Goal: Feedback & Contribution: Submit feedback/report problem

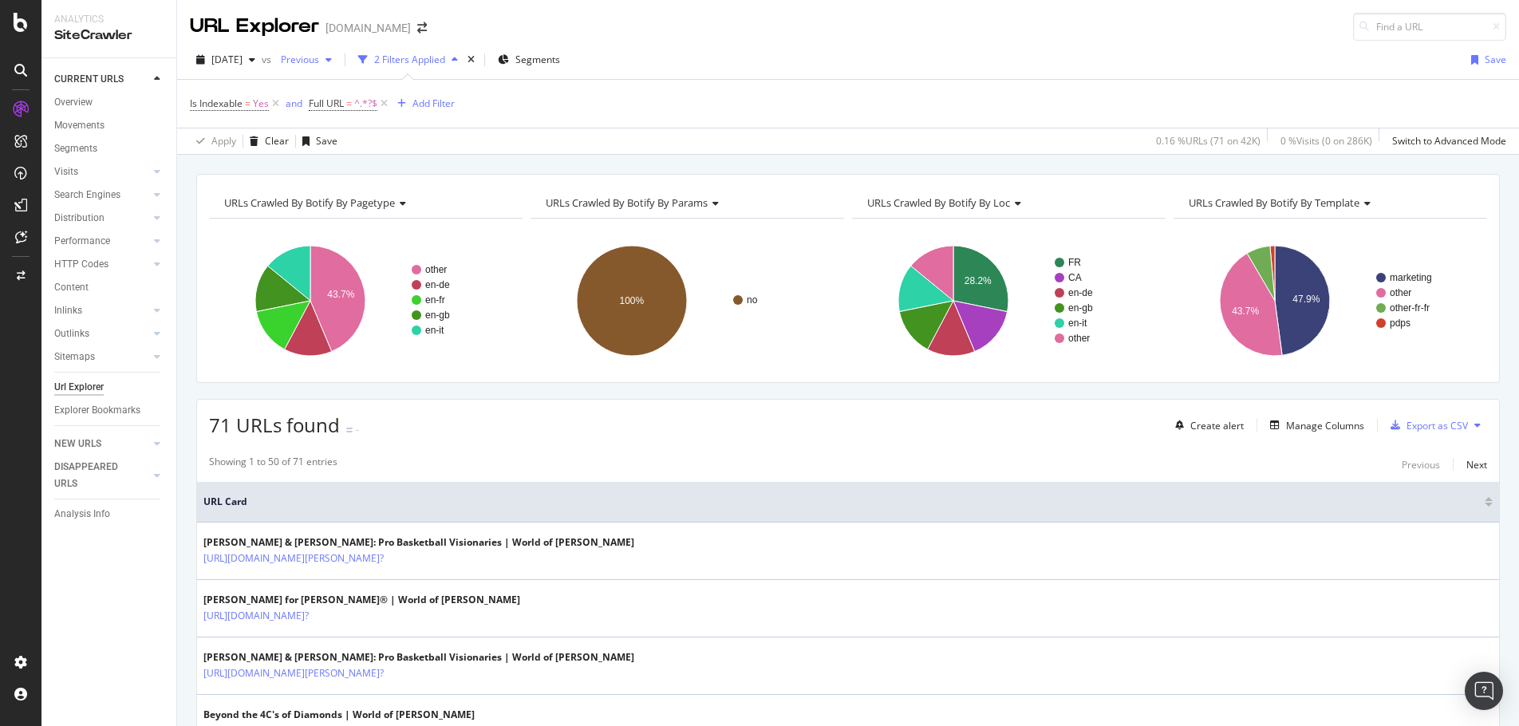
click at [332, 57] on icon "button" at bounding box center [329, 60] width 6 height 10
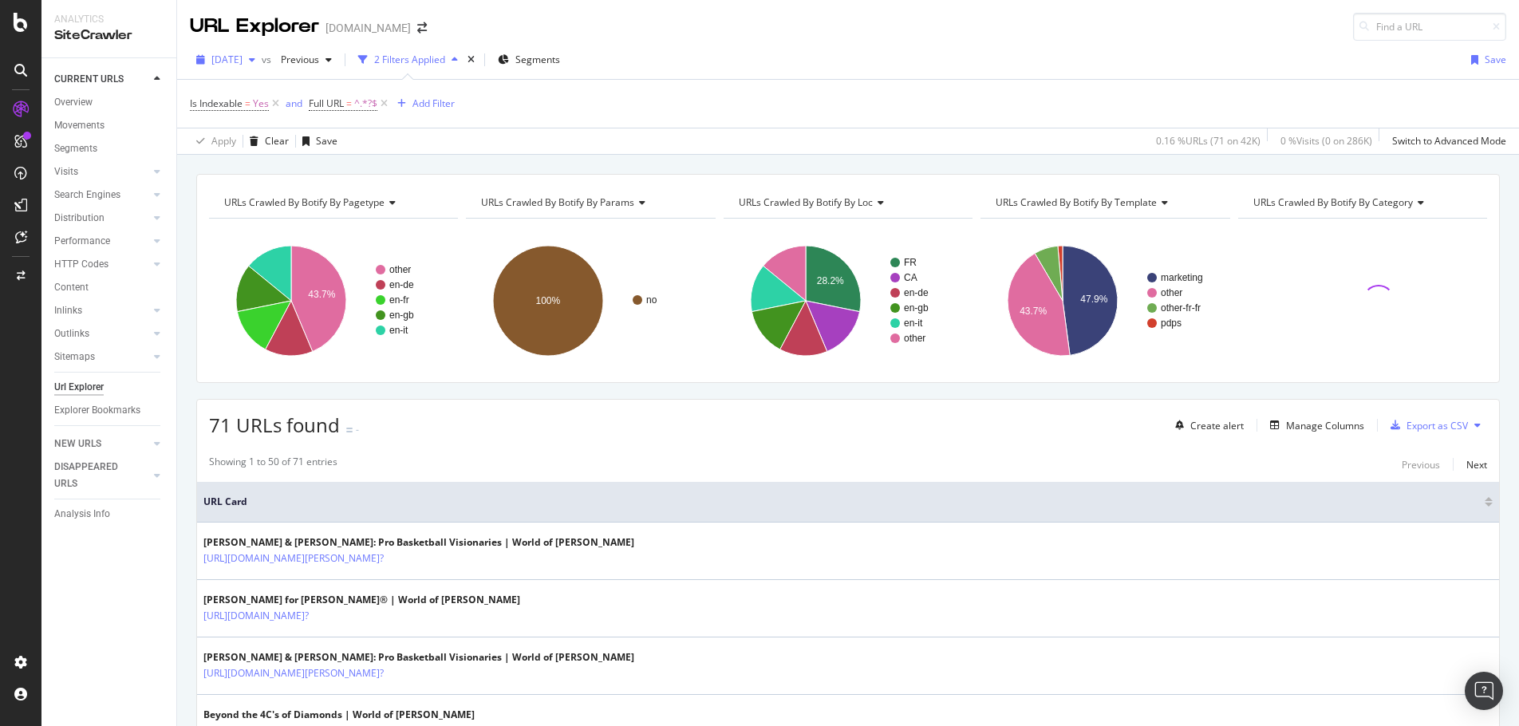
click at [255, 60] on icon "button" at bounding box center [252, 60] width 6 height 10
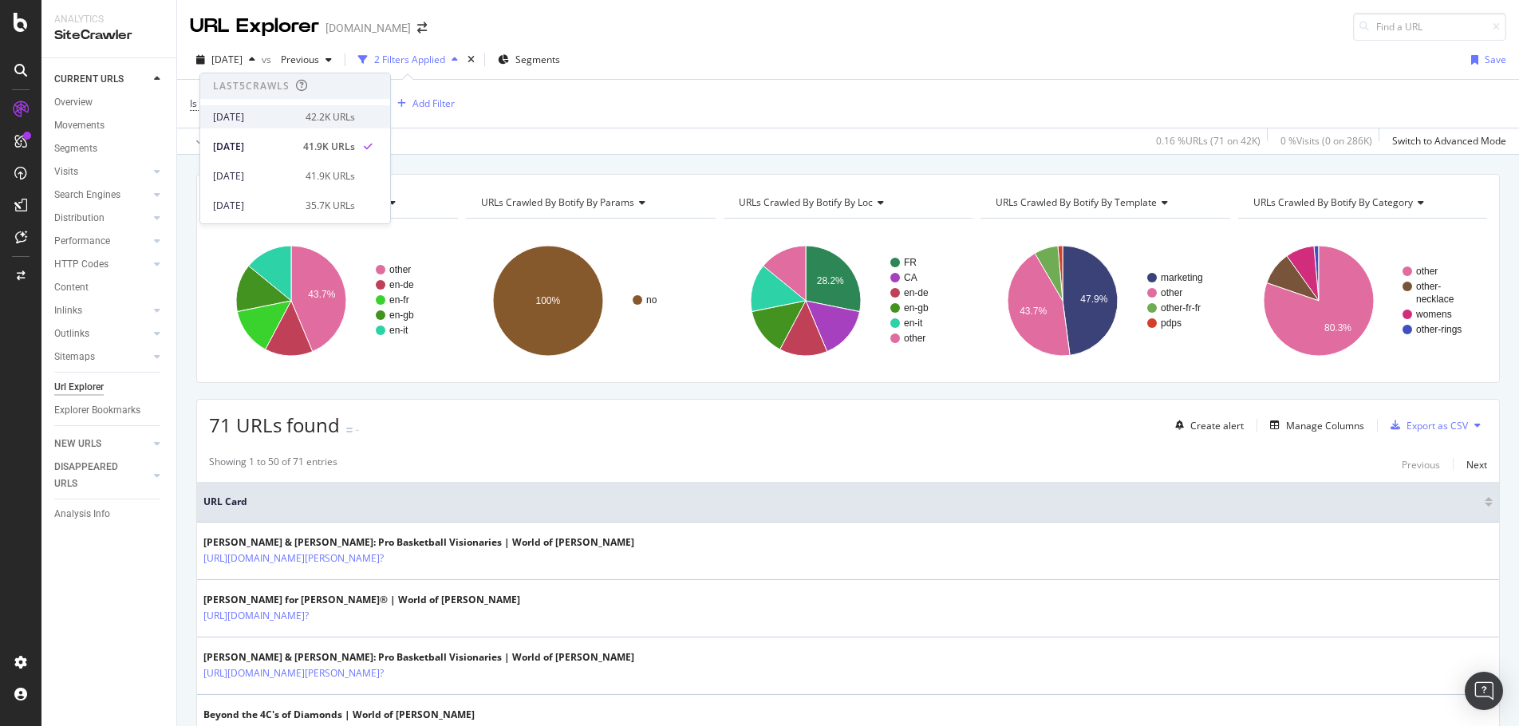
click at [283, 110] on div "2025 Aug. 19th" at bounding box center [254, 117] width 83 height 14
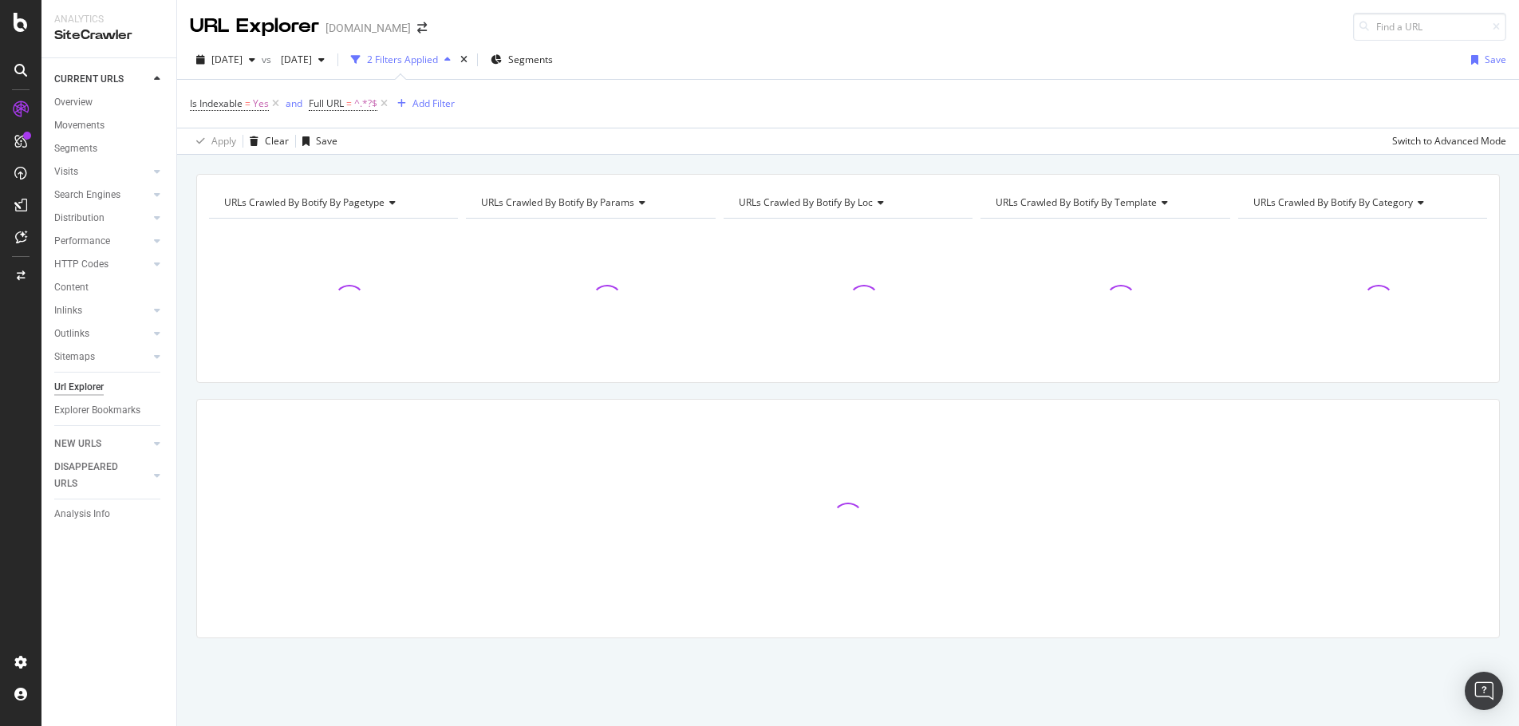
click at [379, 94] on span "Full URL = ^.*?$" at bounding box center [350, 104] width 82 height 22
click at [325, 61] on icon "button" at bounding box center [321, 60] width 6 height 10
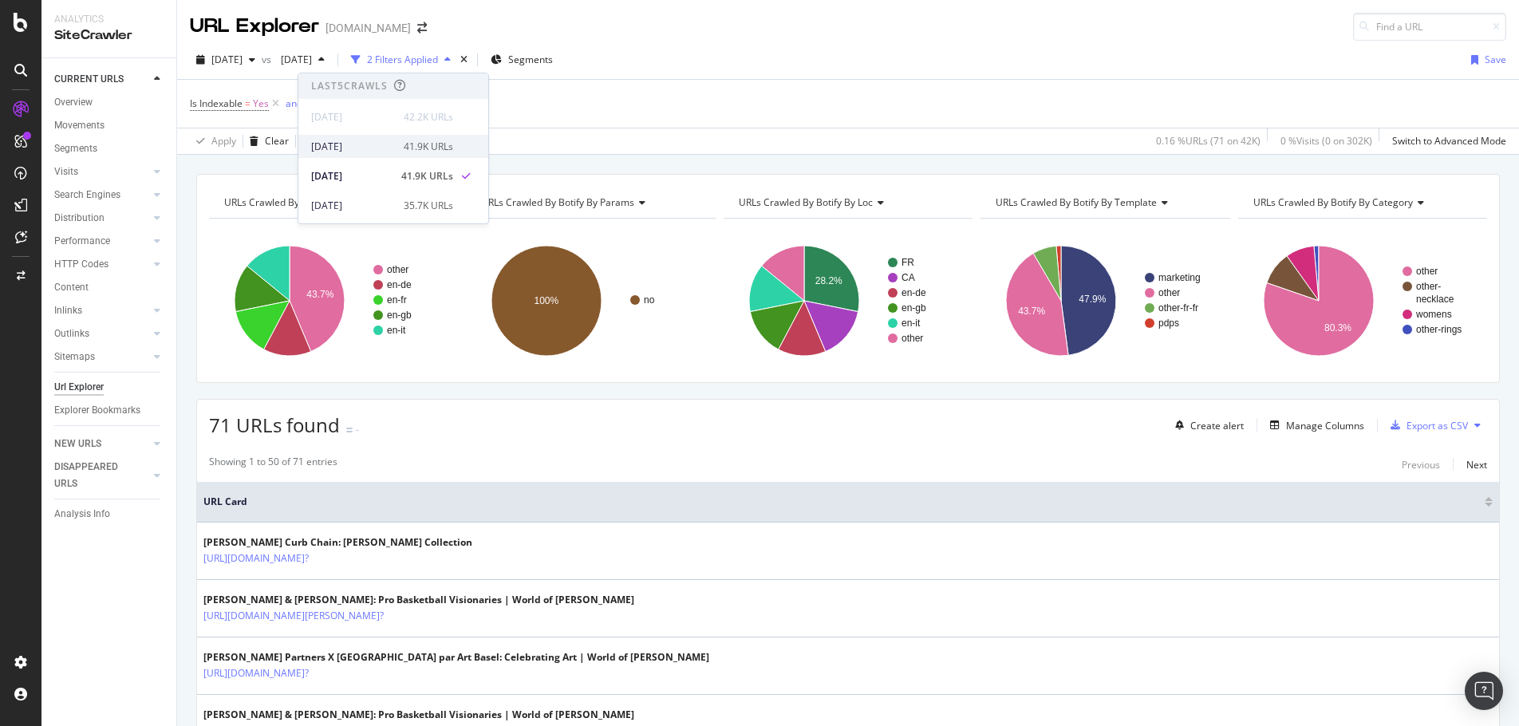
click at [380, 142] on div "2025 Aug. 11th" at bounding box center [352, 147] width 83 height 14
drag, startPoint x: 382, startPoint y: 104, endPoint x: 359, endPoint y: 117, distance: 26.4
click at [382, 104] on icon at bounding box center [384, 104] width 14 height 16
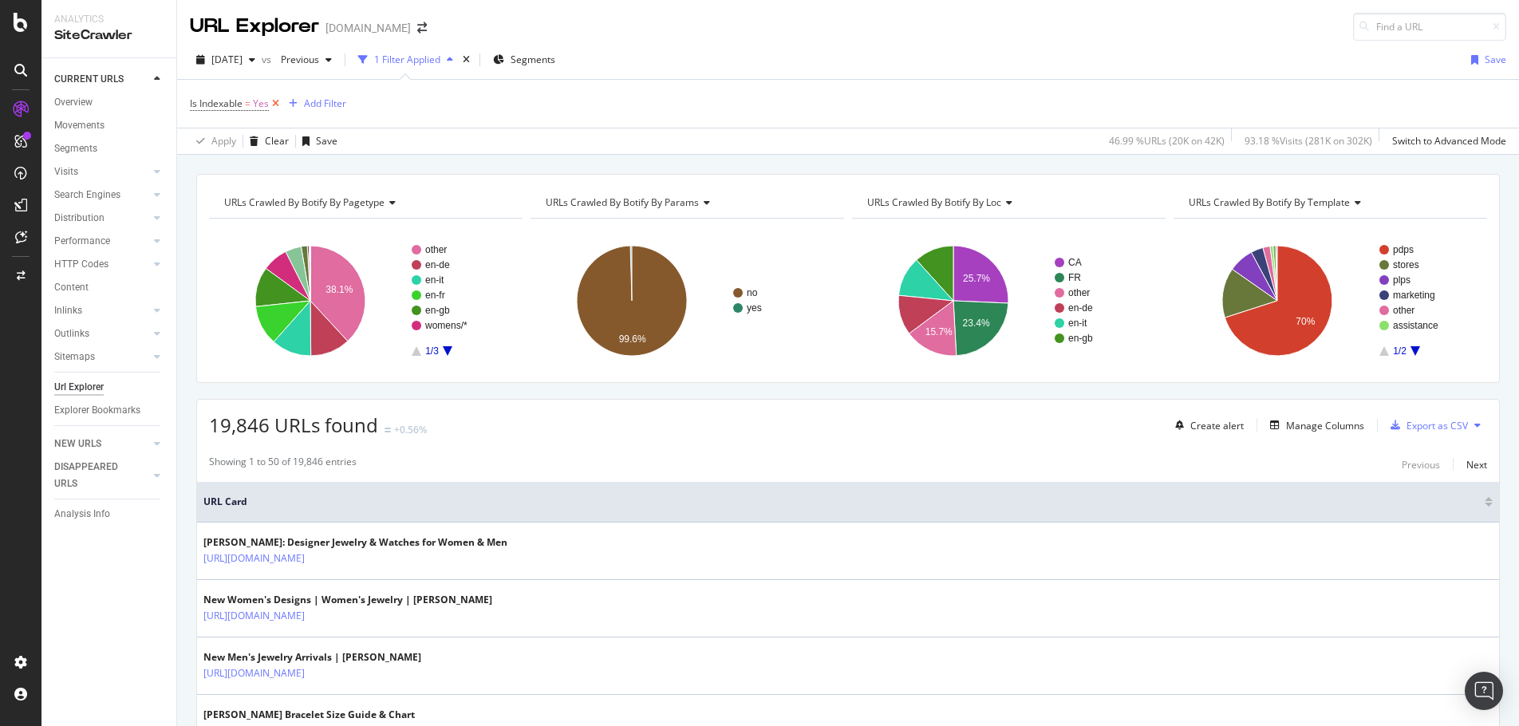
click at [276, 101] on icon at bounding box center [276, 104] width 14 height 16
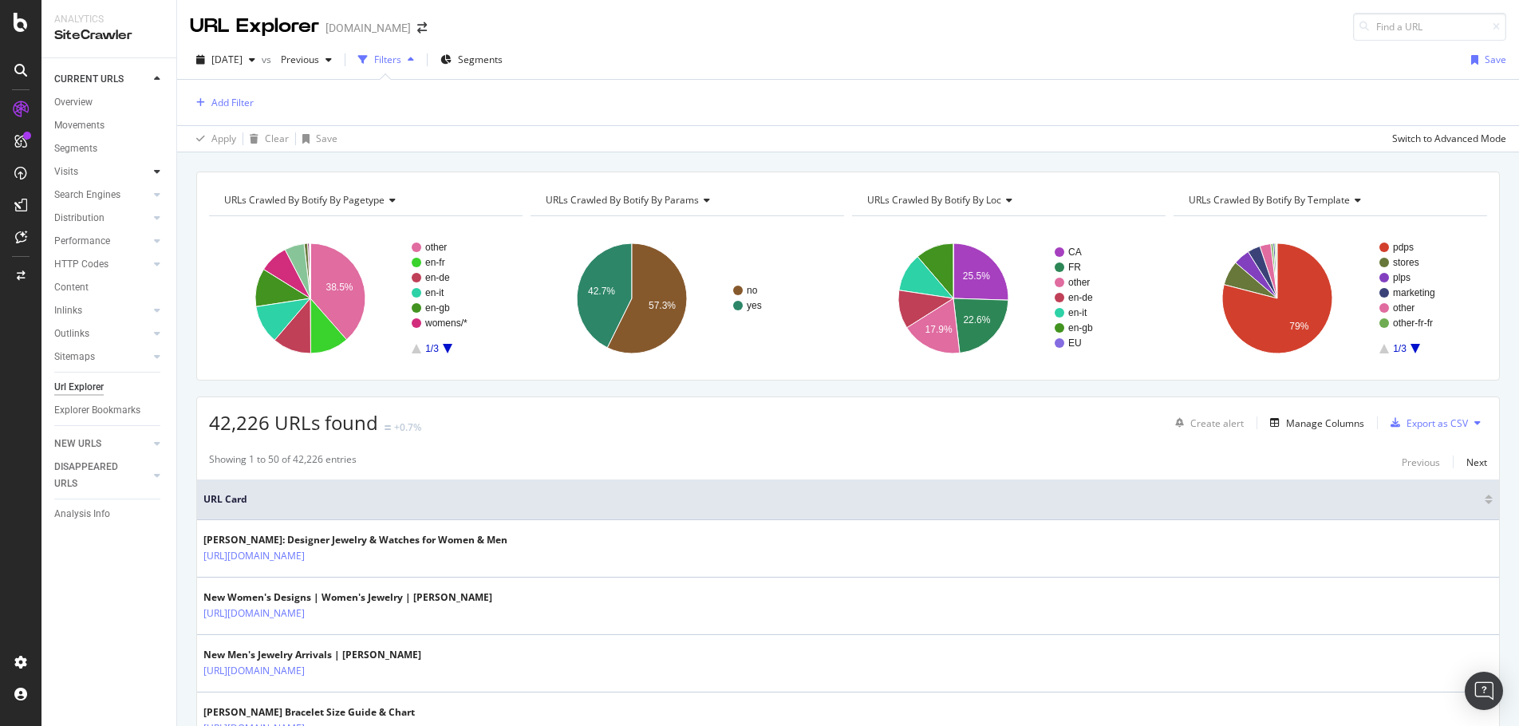
click at [156, 173] on icon at bounding box center [157, 172] width 6 height 10
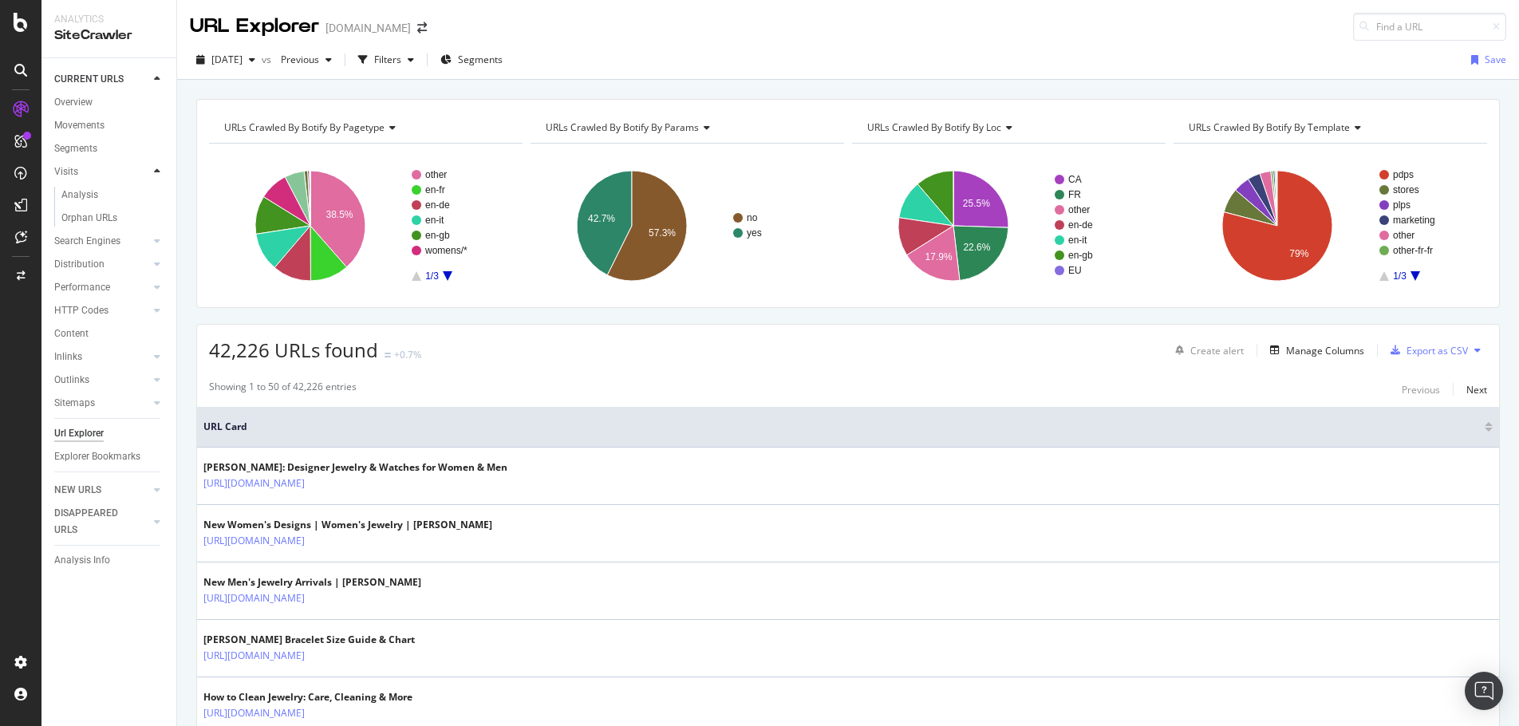
click at [156, 173] on icon at bounding box center [157, 172] width 6 height 10
click at [156, 241] on icon at bounding box center [157, 241] width 6 height 10
click at [158, 217] on icon at bounding box center [157, 218] width 6 height 10
click at [158, 213] on icon at bounding box center [157, 218] width 6 height 10
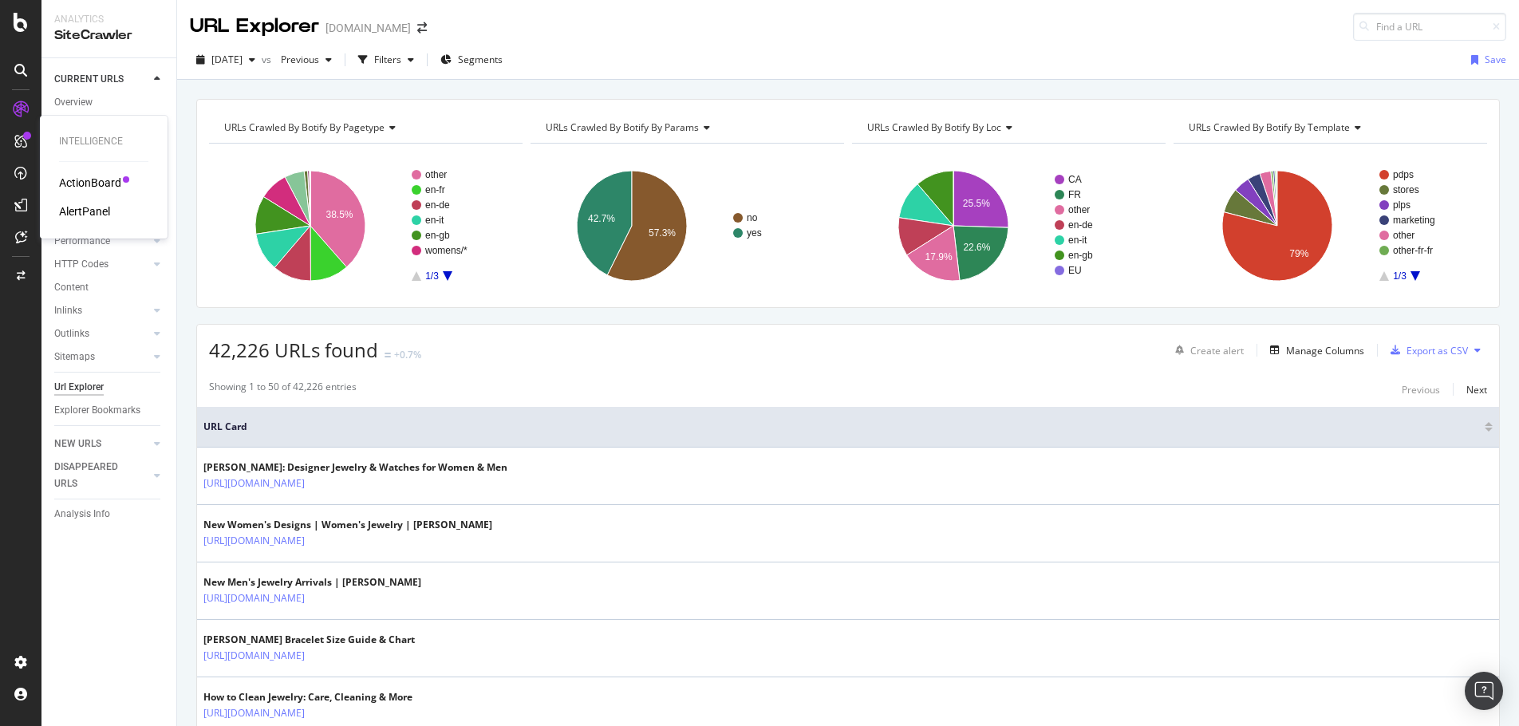
click at [92, 212] on div "AlertPanel" at bounding box center [84, 211] width 51 height 16
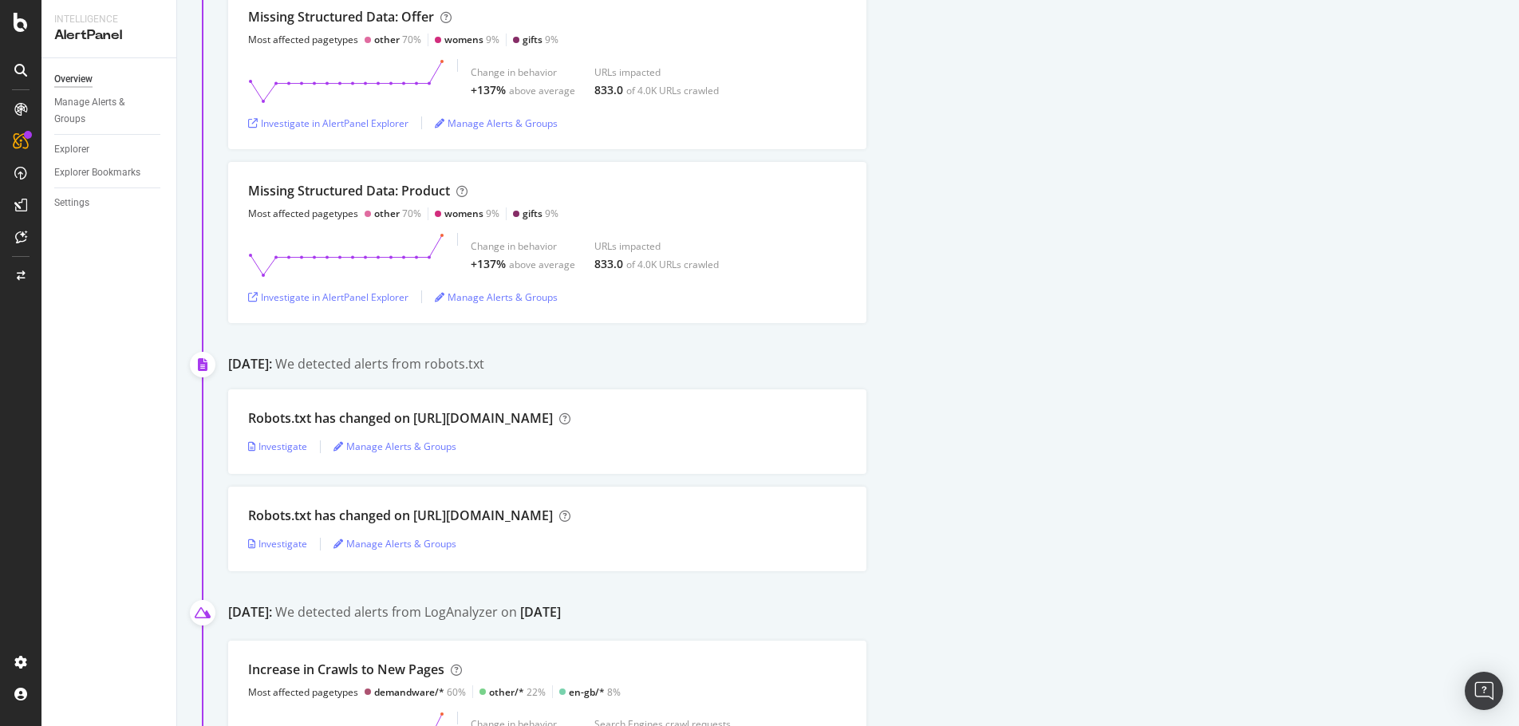
scroll to position [1487, 0]
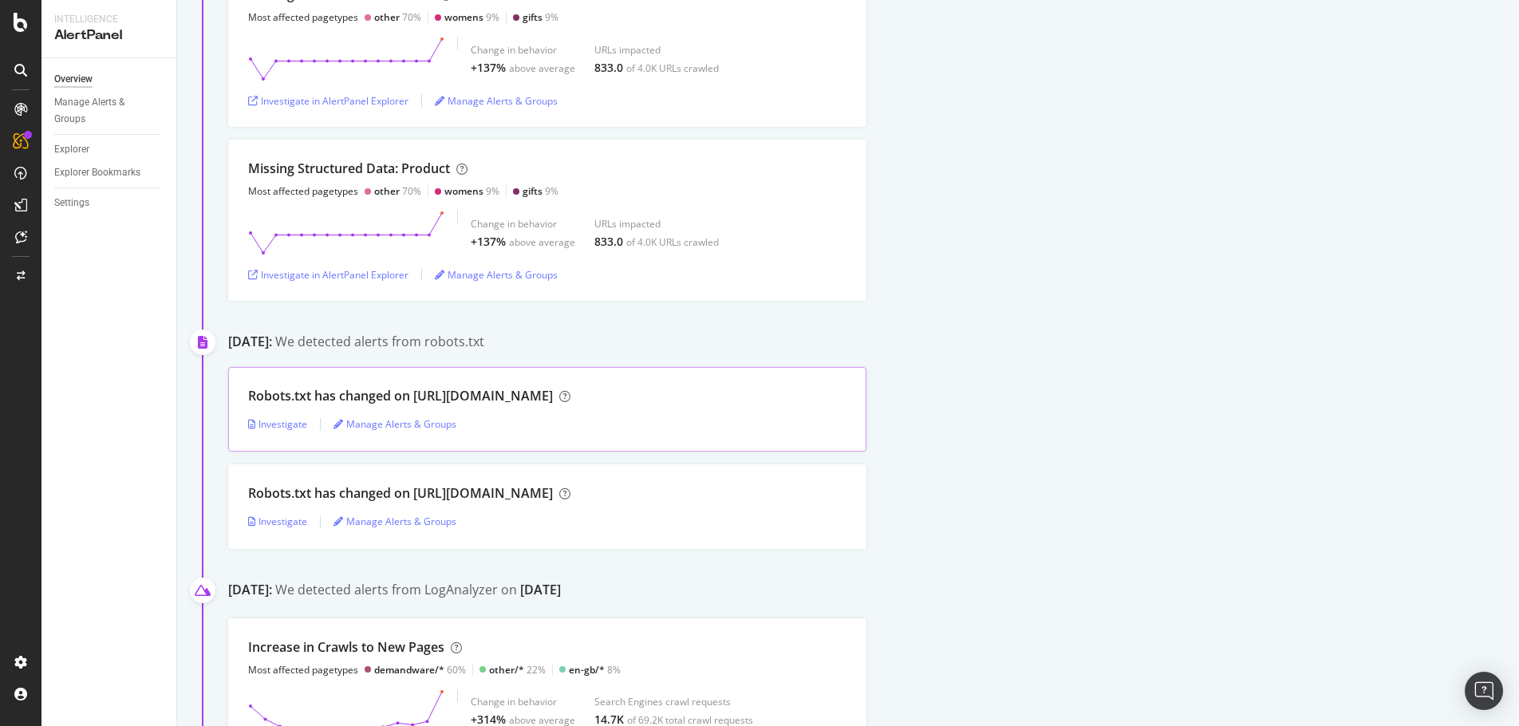
drag, startPoint x: 571, startPoint y: 395, endPoint x: 413, endPoint y: 397, distance: 158.0
click at [413, 397] on div "Robots.txt has changed on http://davidyurman.com/" at bounding box center [409, 396] width 322 height 18
click at [261, 522] on div "Investigate" at bounding box center [277, 522] width 59 height 14
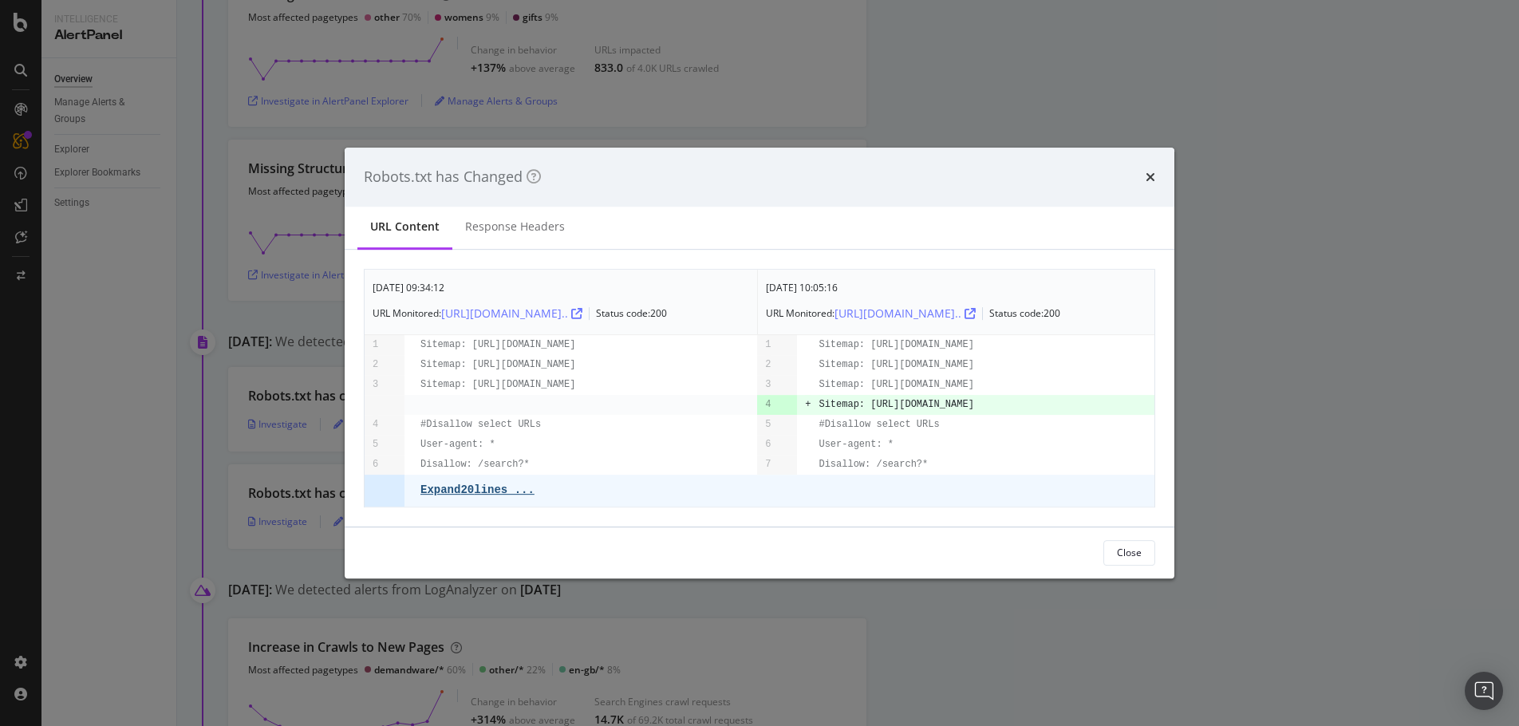
click at [452, 496] on pre "Expand 20 lines ..." at bounding box center [478, 490] width 114 height 13
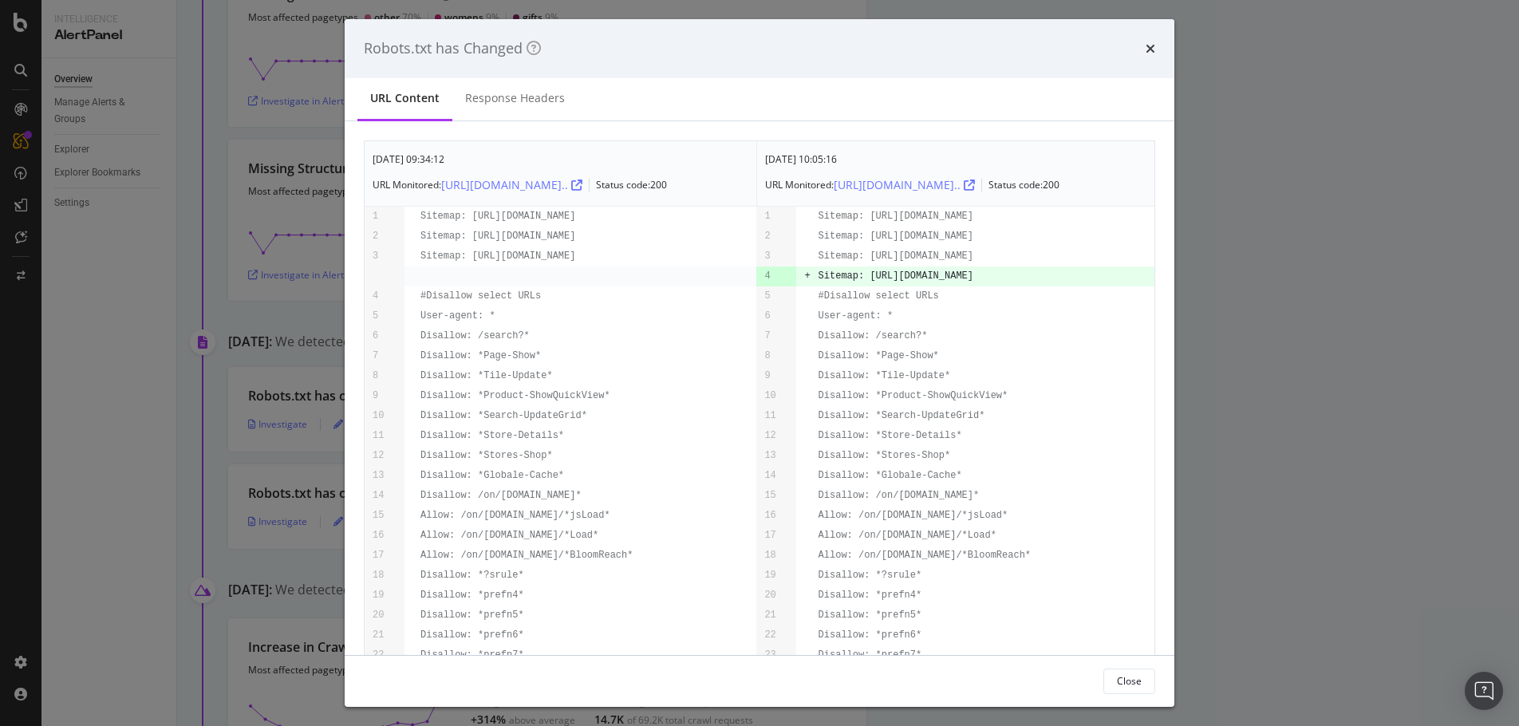
click at [1150, 57] on div "times" at bounding box center [1151, 48] width 10 height 21
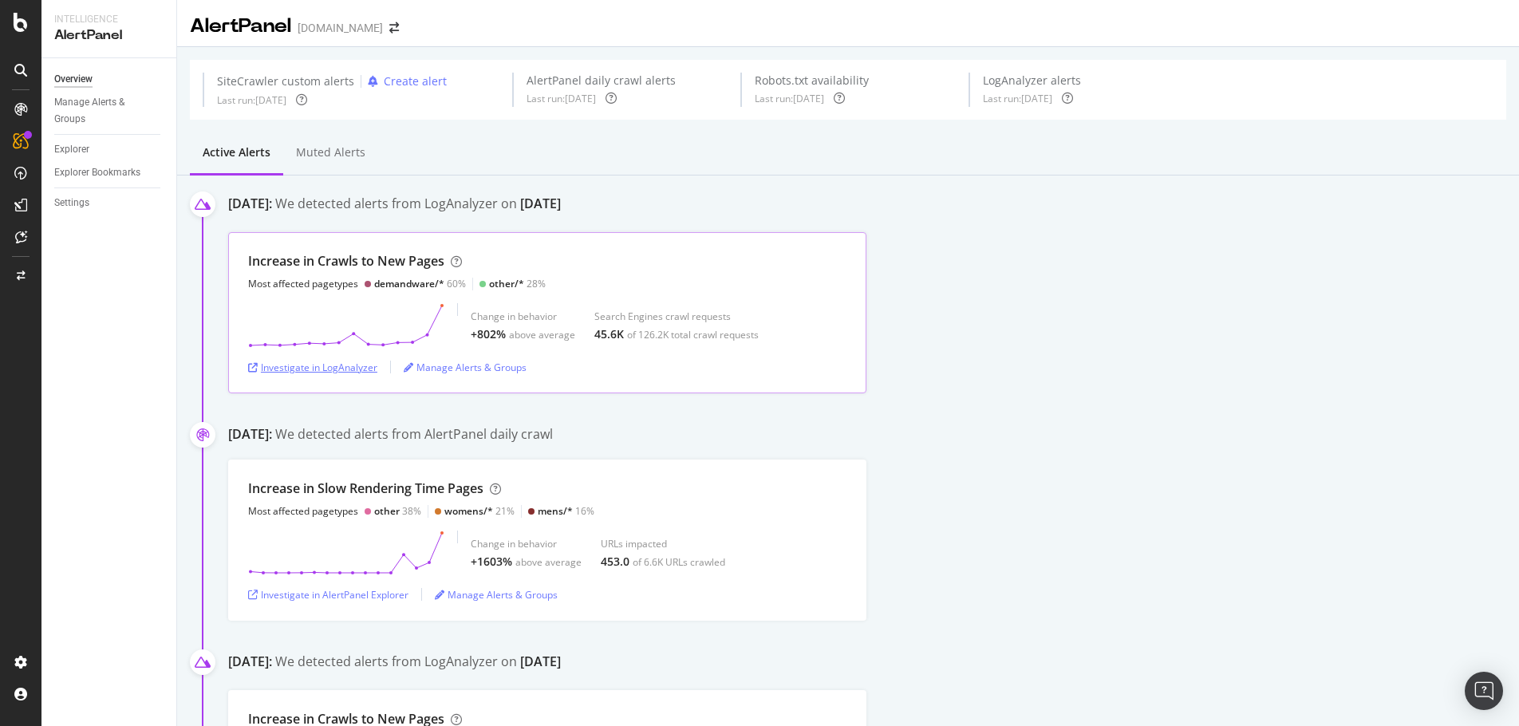
click at [322, 368] on div "Investigate in LogAnalyzer" at bounding box center [312, 368] width 129 height 14
click at [92, 184] on div "SiteCrawler" at bounding box center [87, 180] width 57 height 16
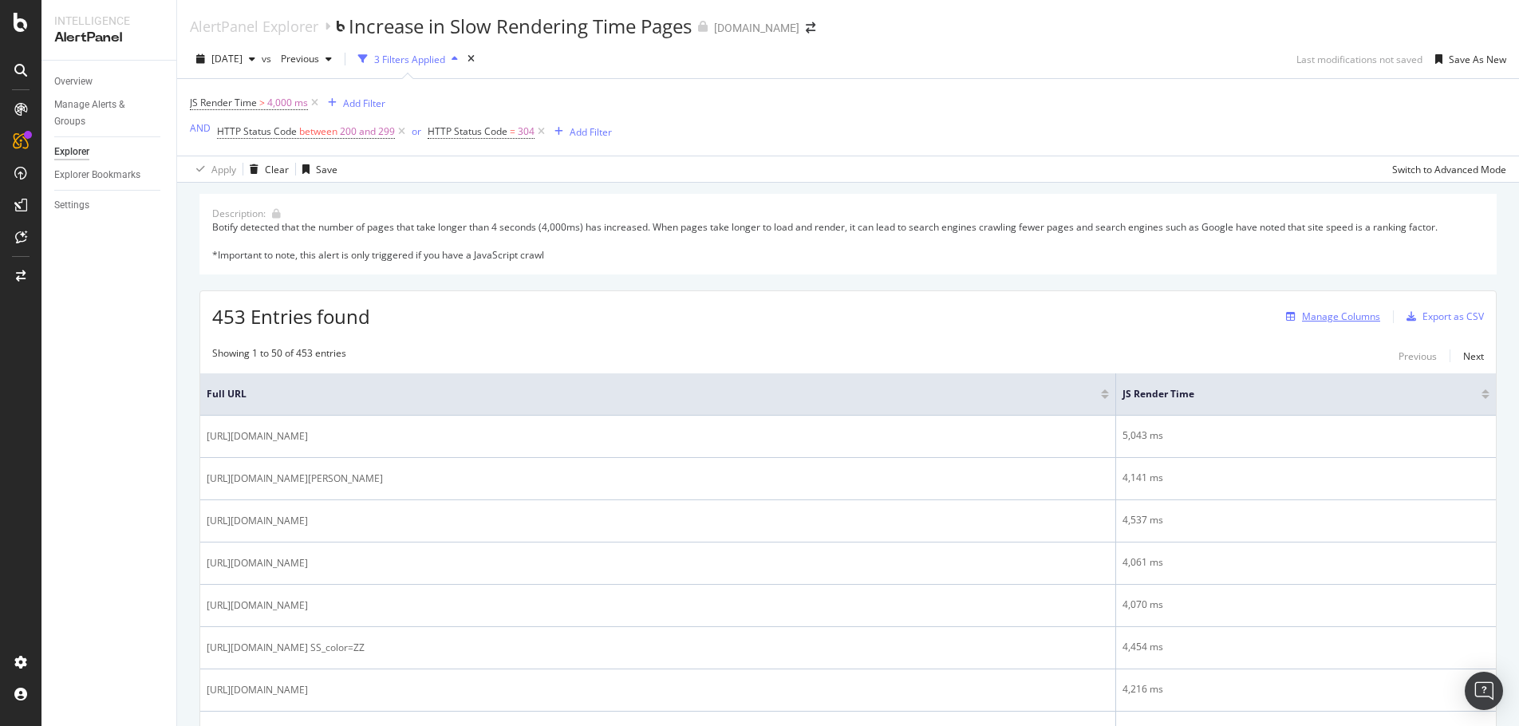
click at [1338, 318] on div "Manage Columns" at bounding box center [1341, 317] width 78 height 14
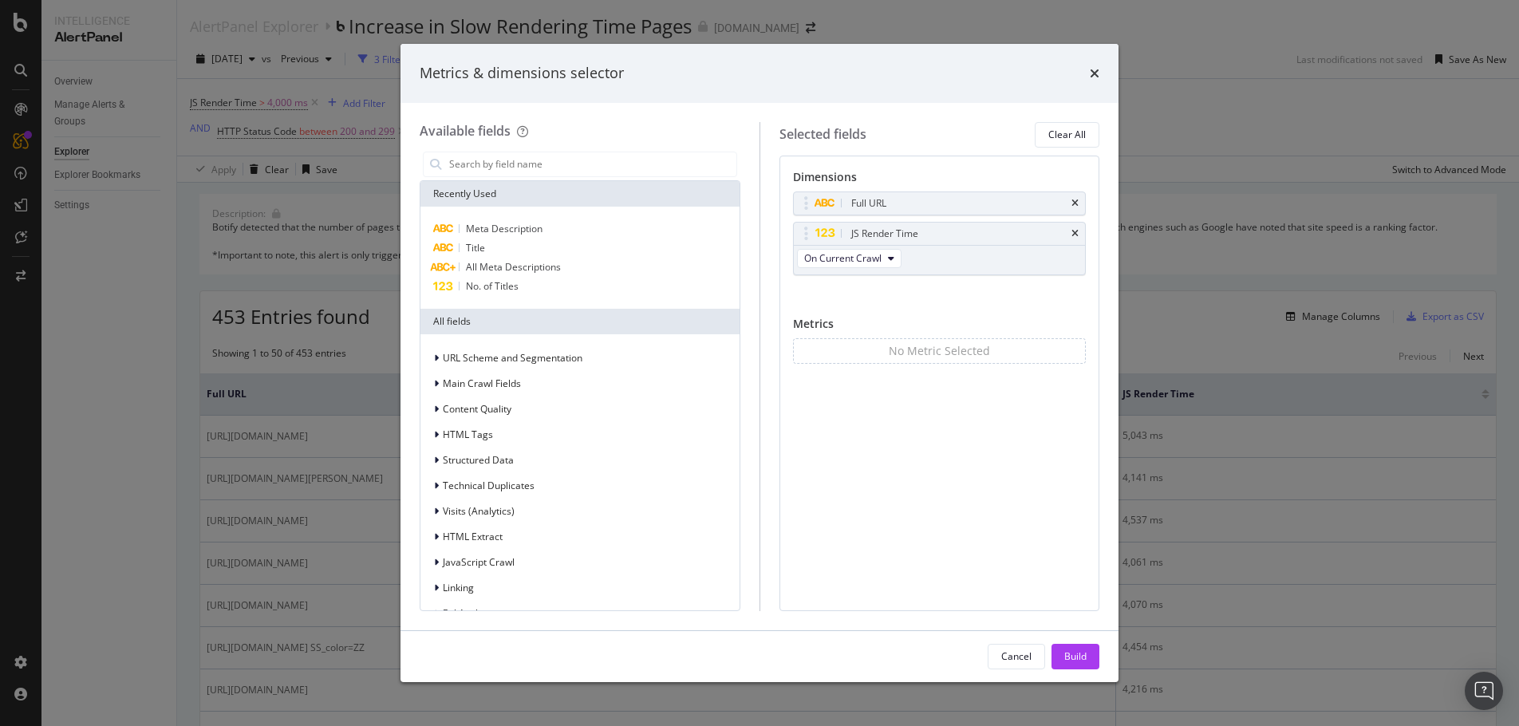
scroll to position [27, 0]
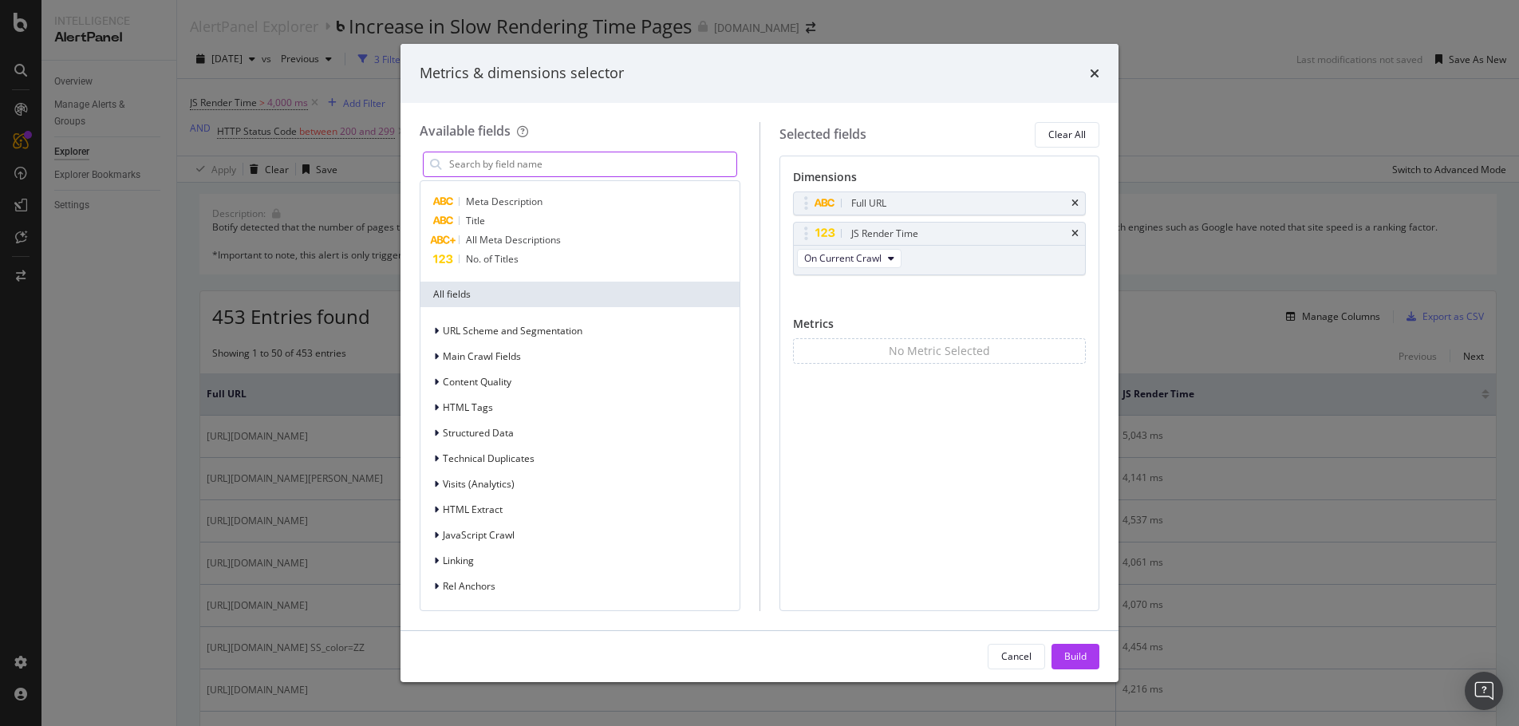
click at [587, 166] on input "modal" at bounding box center [592, 164] width 289 height 24
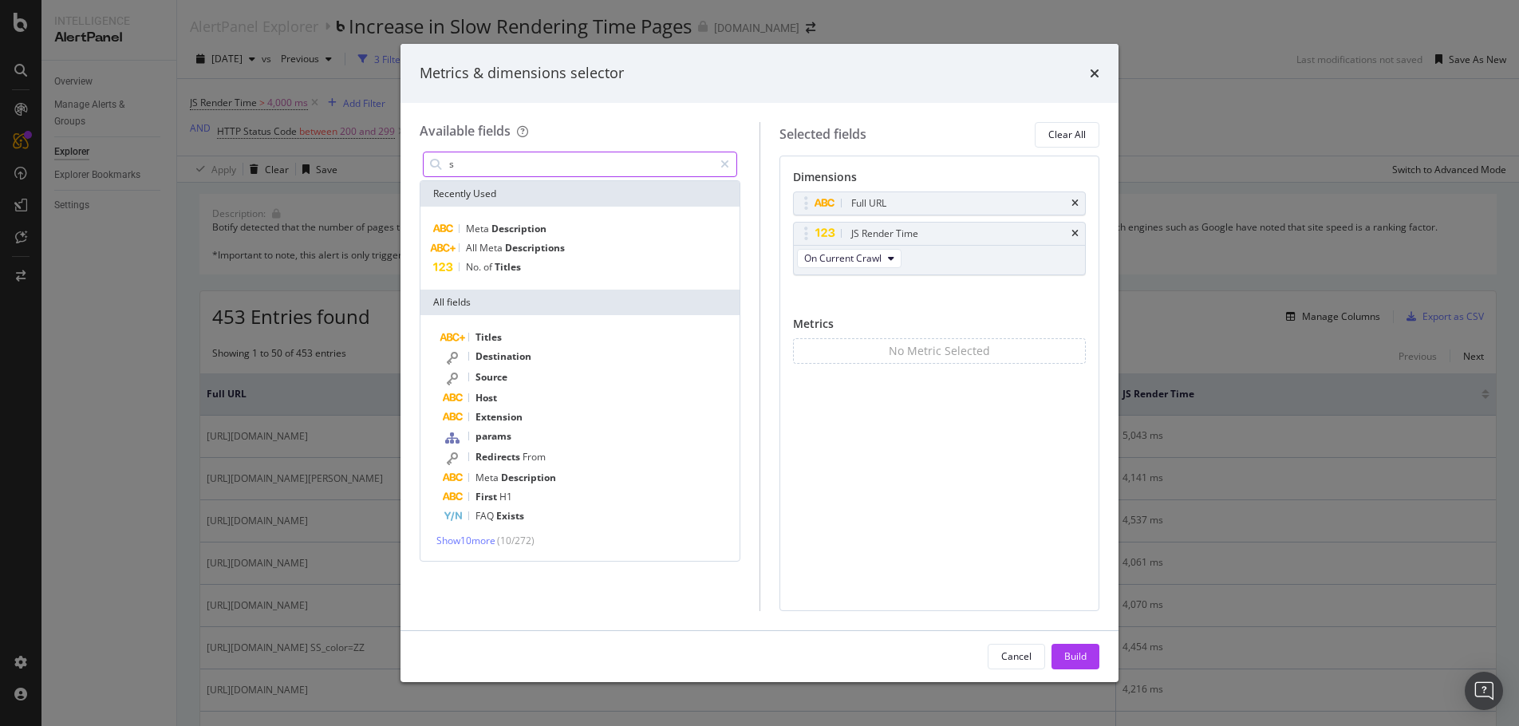
scroll to position [0, 0]
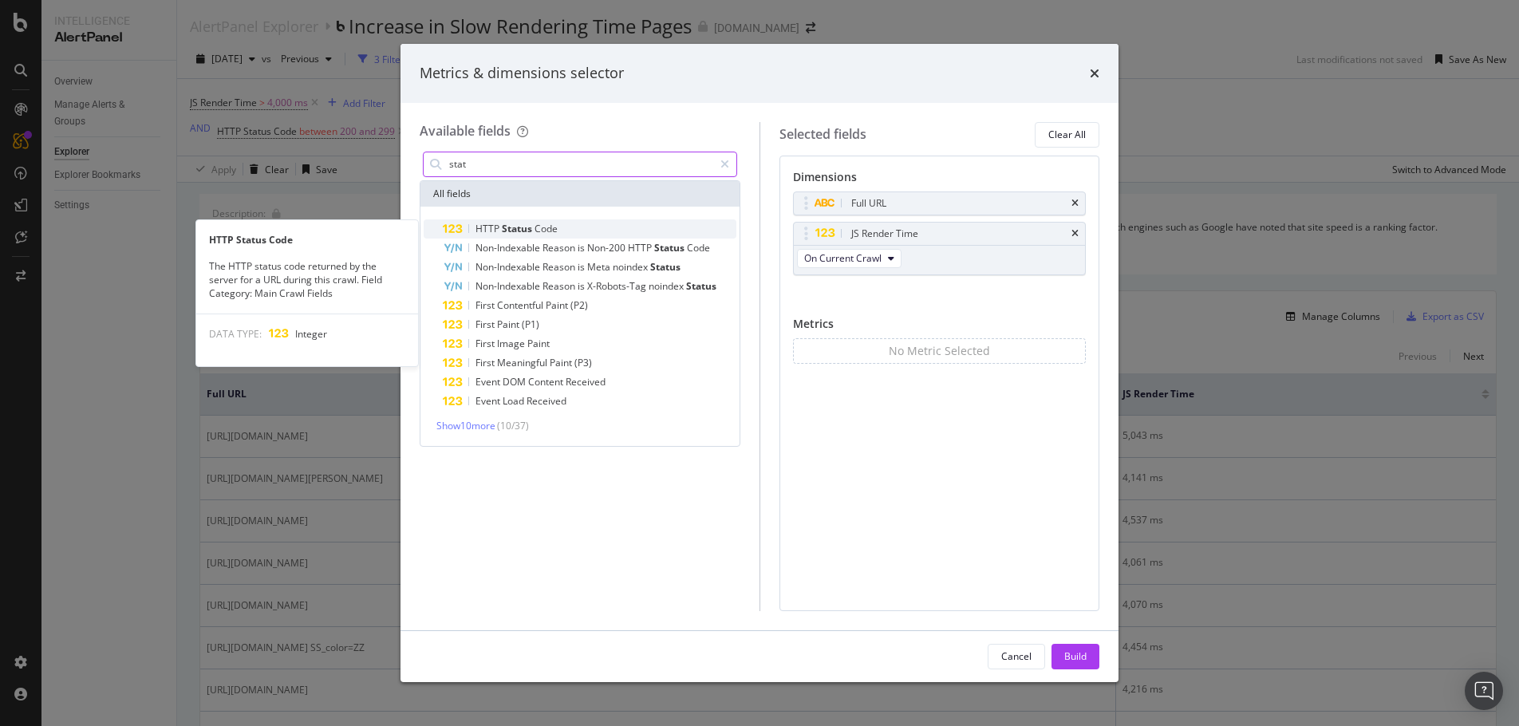
type input "stat"
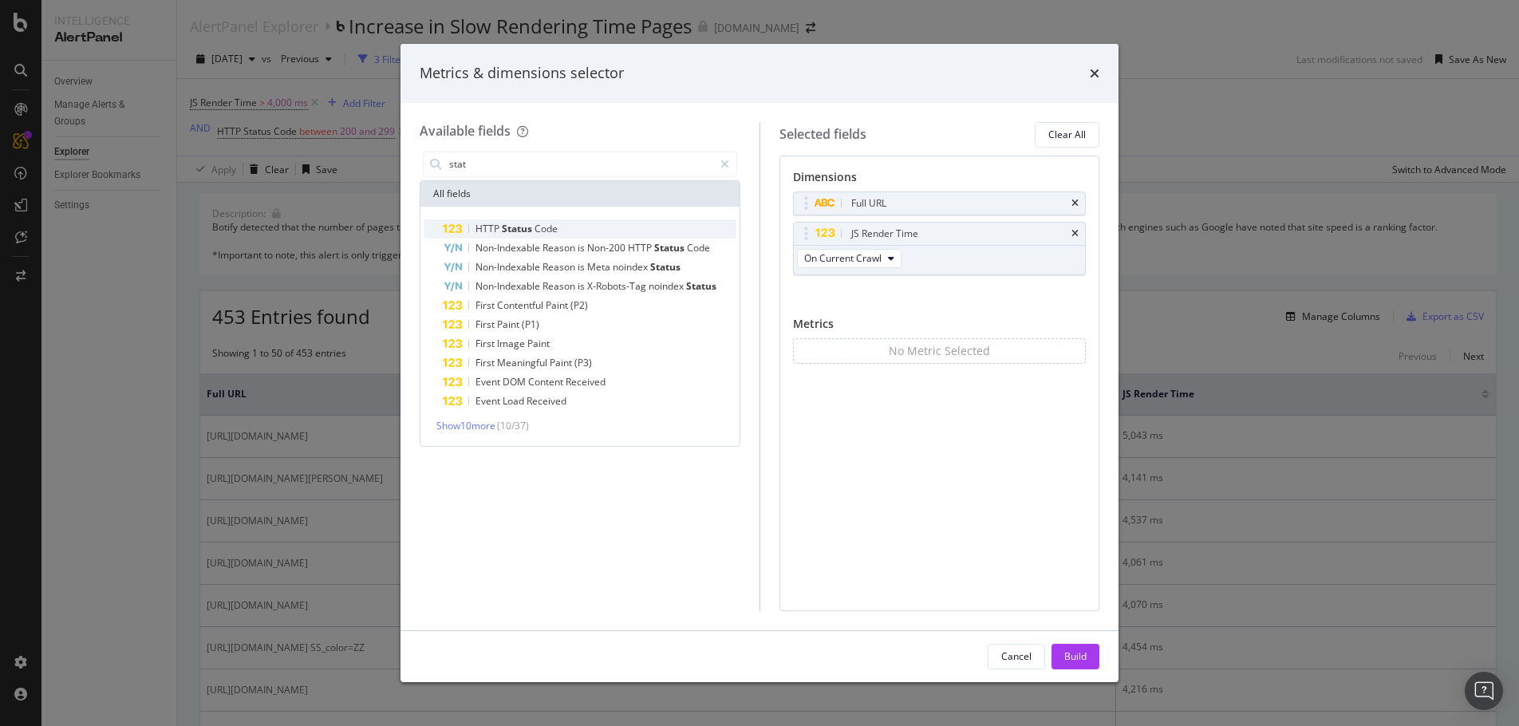
click at [627, 227] on div "HTTP Status Code" at bounding box center [590, 228] width 294 height 19
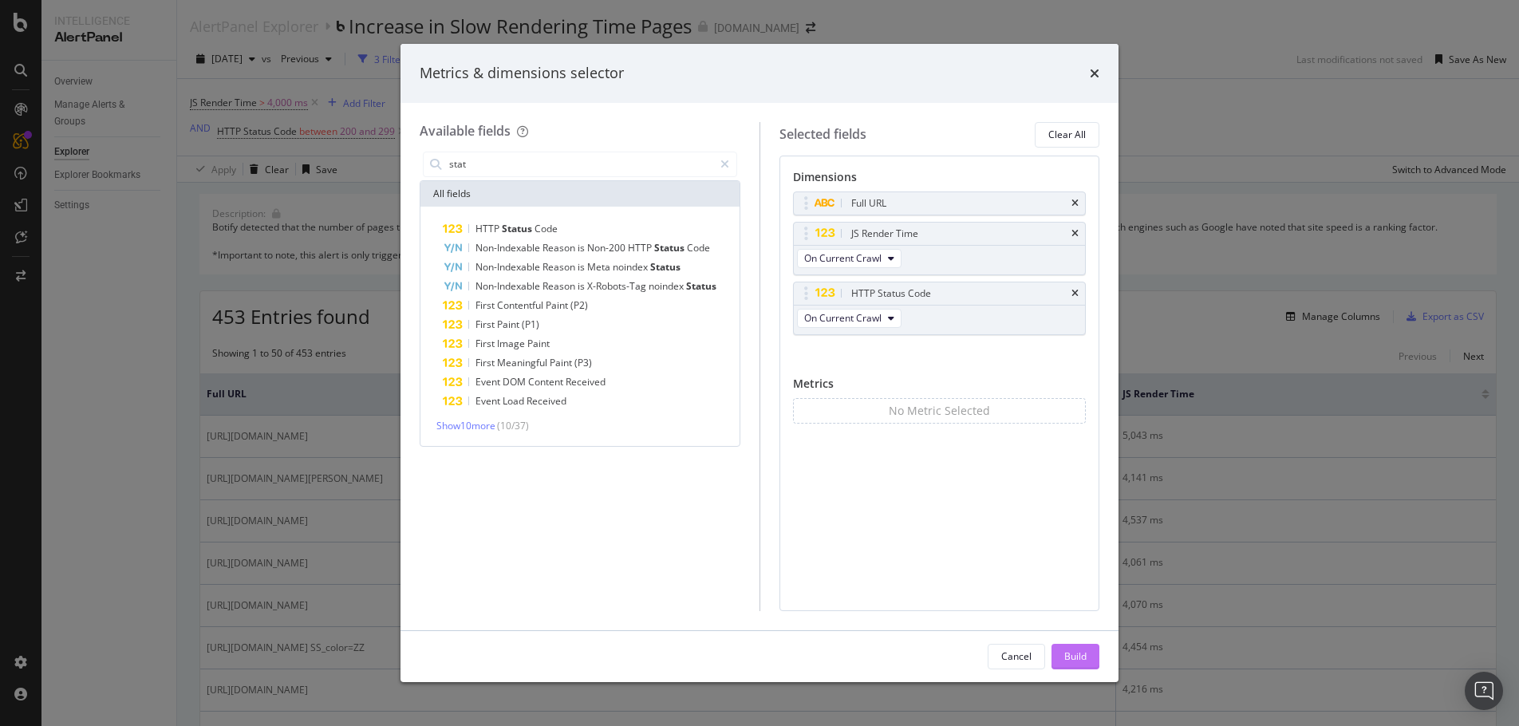
click at [1093, 654] on button "Build" at bounding box center [1076, 657] width 48 height 26
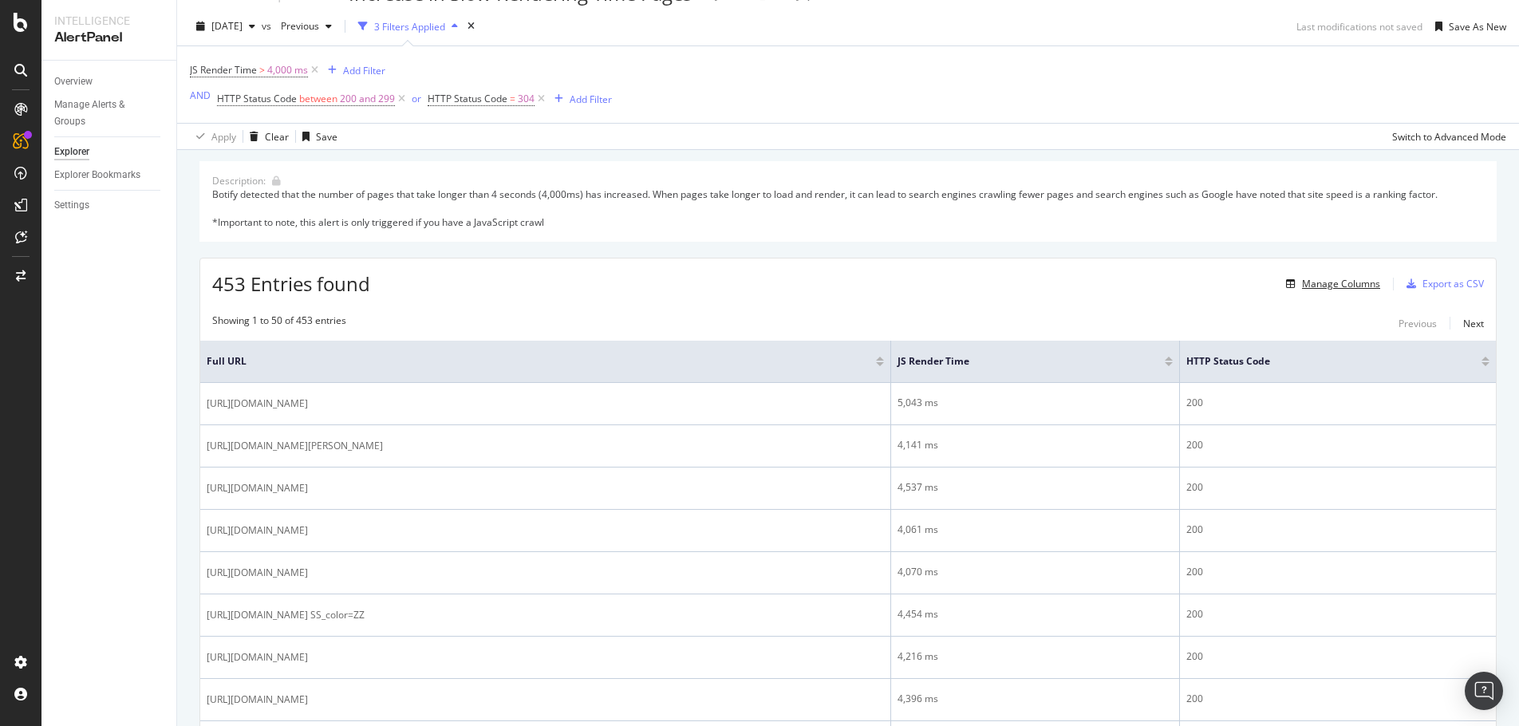
scroll to position [13, 0]
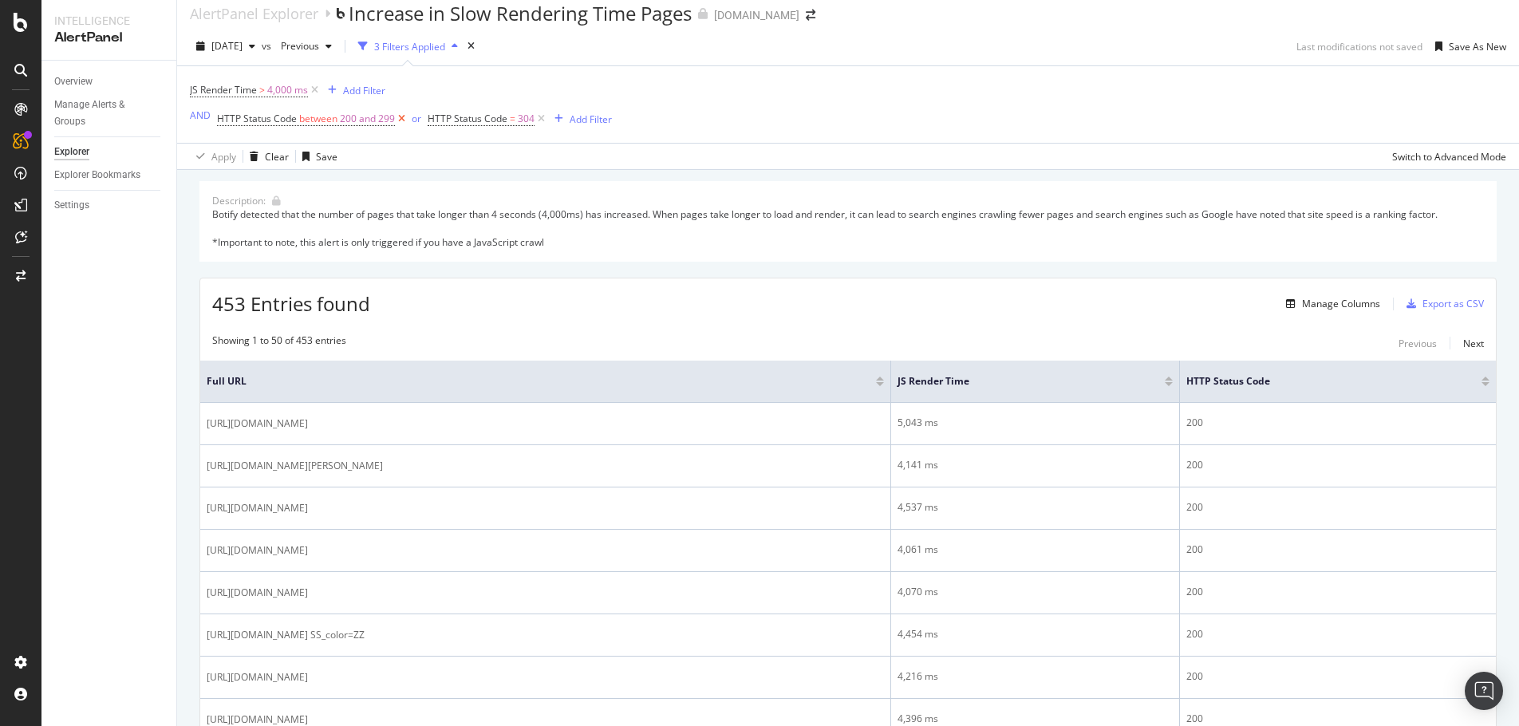
click at [401, 123] on icon at bounding box center [402, 119] width 14 height 16
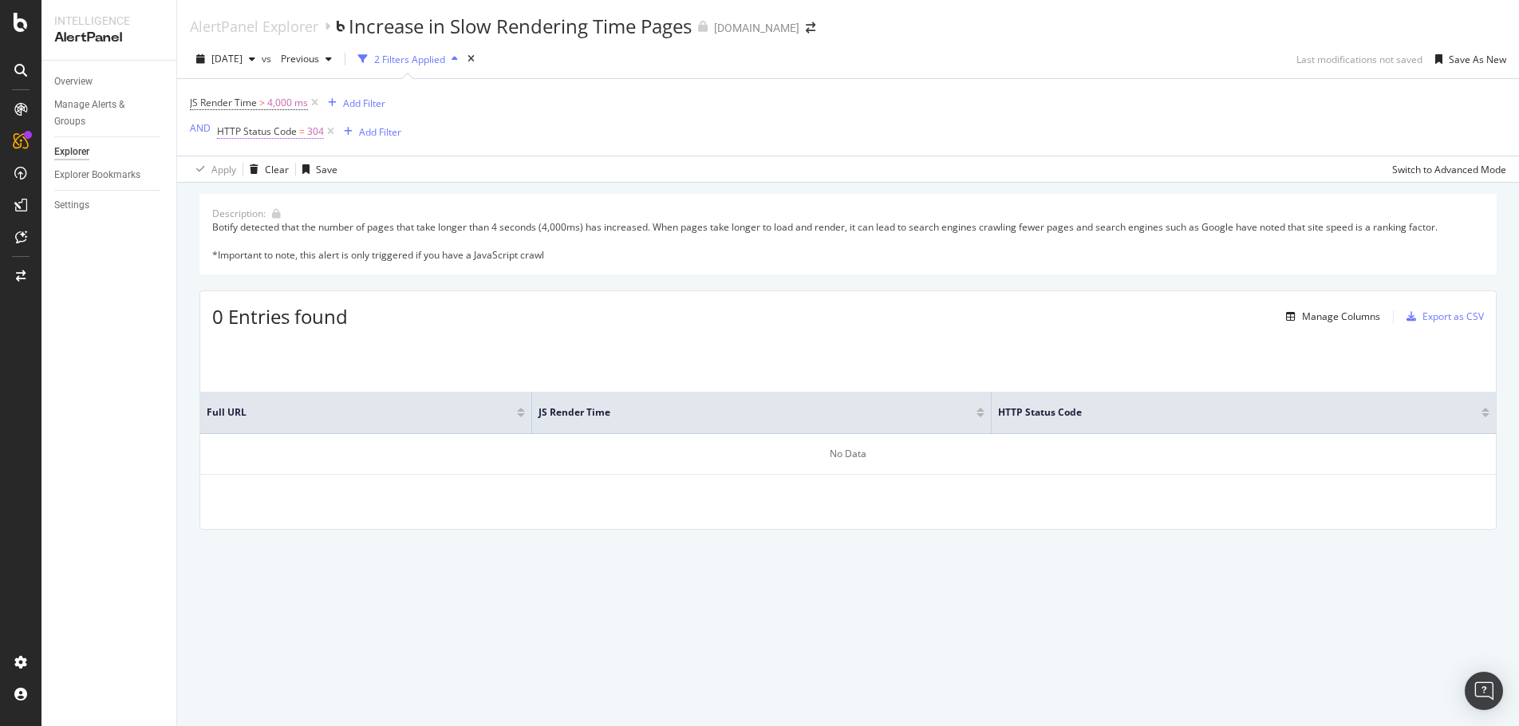
click at [283, 130] on span "HTTP Status Code" at bounding box center [257, 131] width 80 height 14
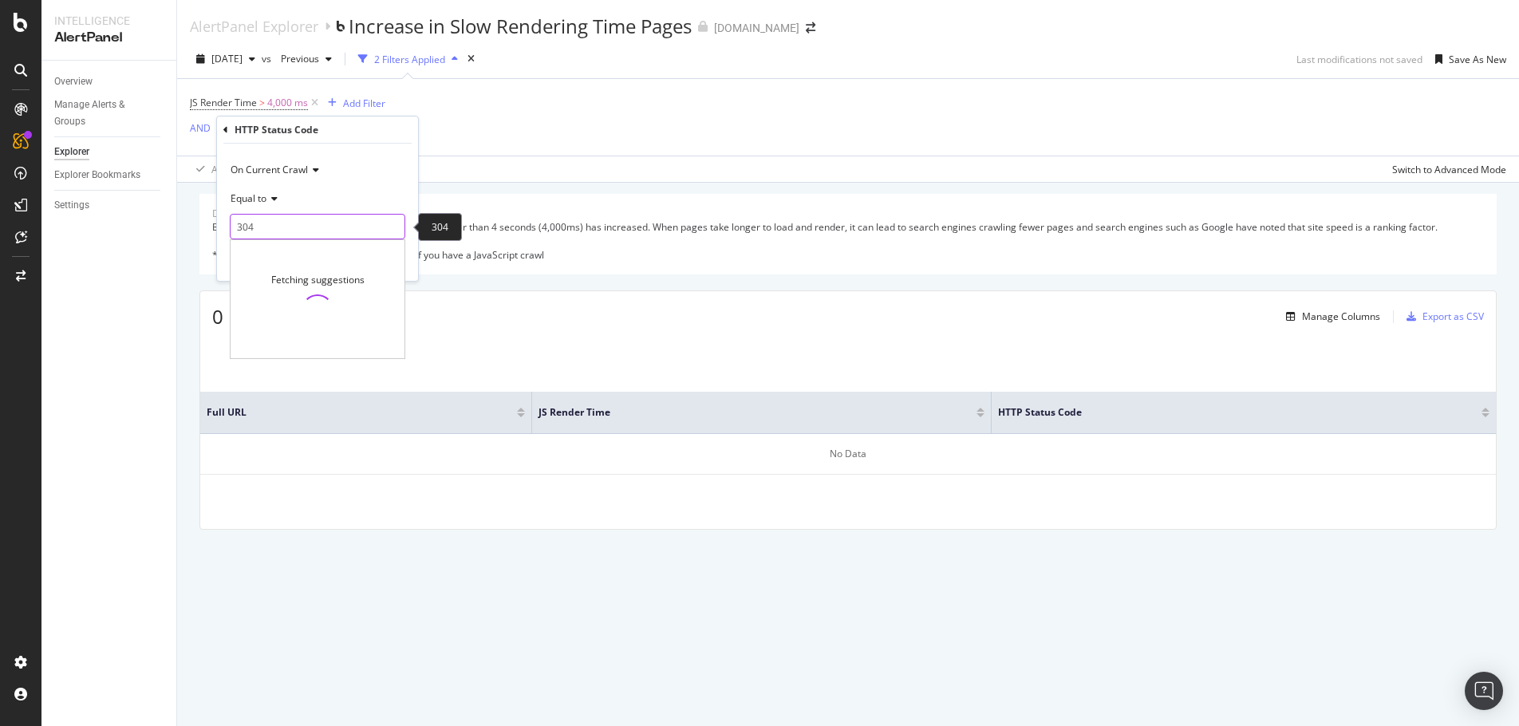
click at [298, 218] on input "304" at bounding box center [318, 227] width 176 height 26
click at [271, 251] on span "200" at bounding box center [293, 248] width 117 height 14
type input "200"
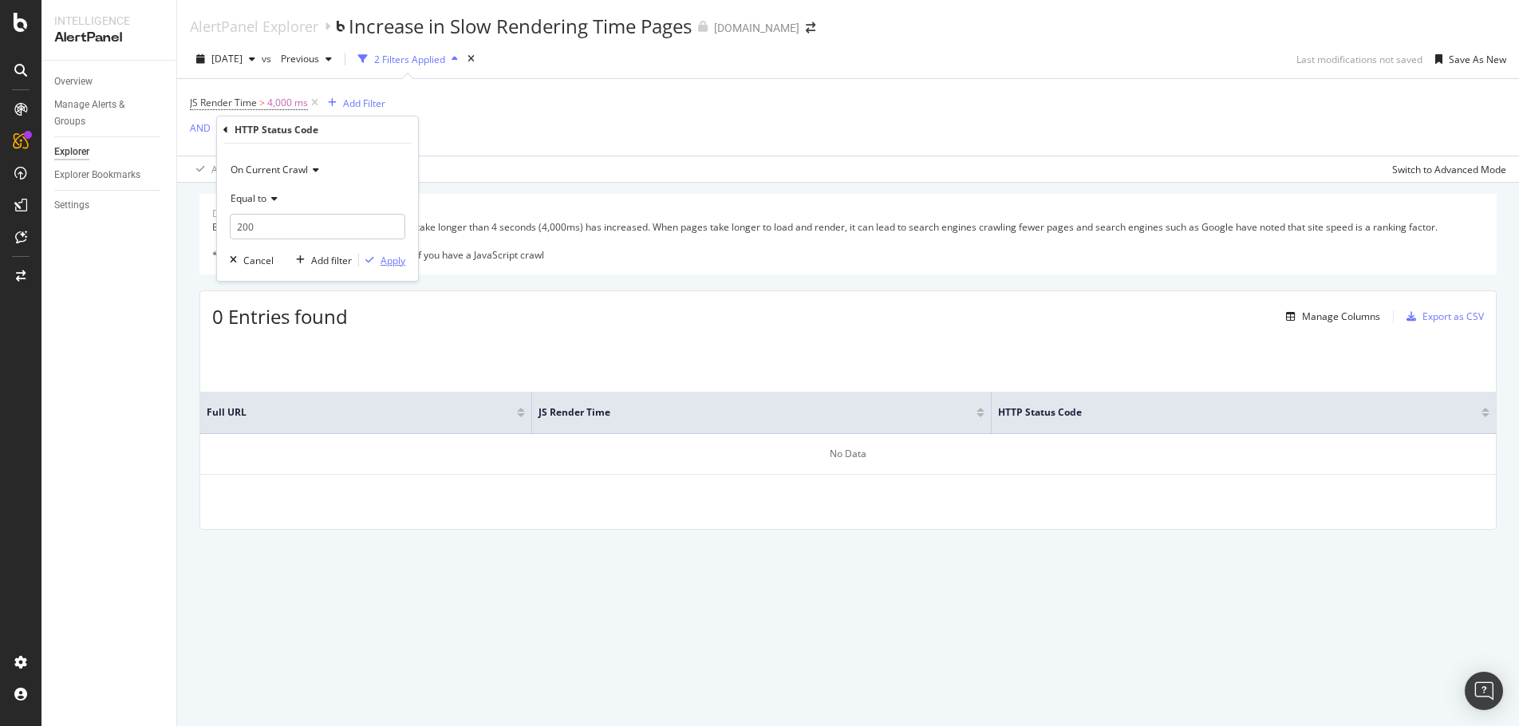
click at [405, 256] on div "Apply" at bounding box center [393, 261] width 25 height 14
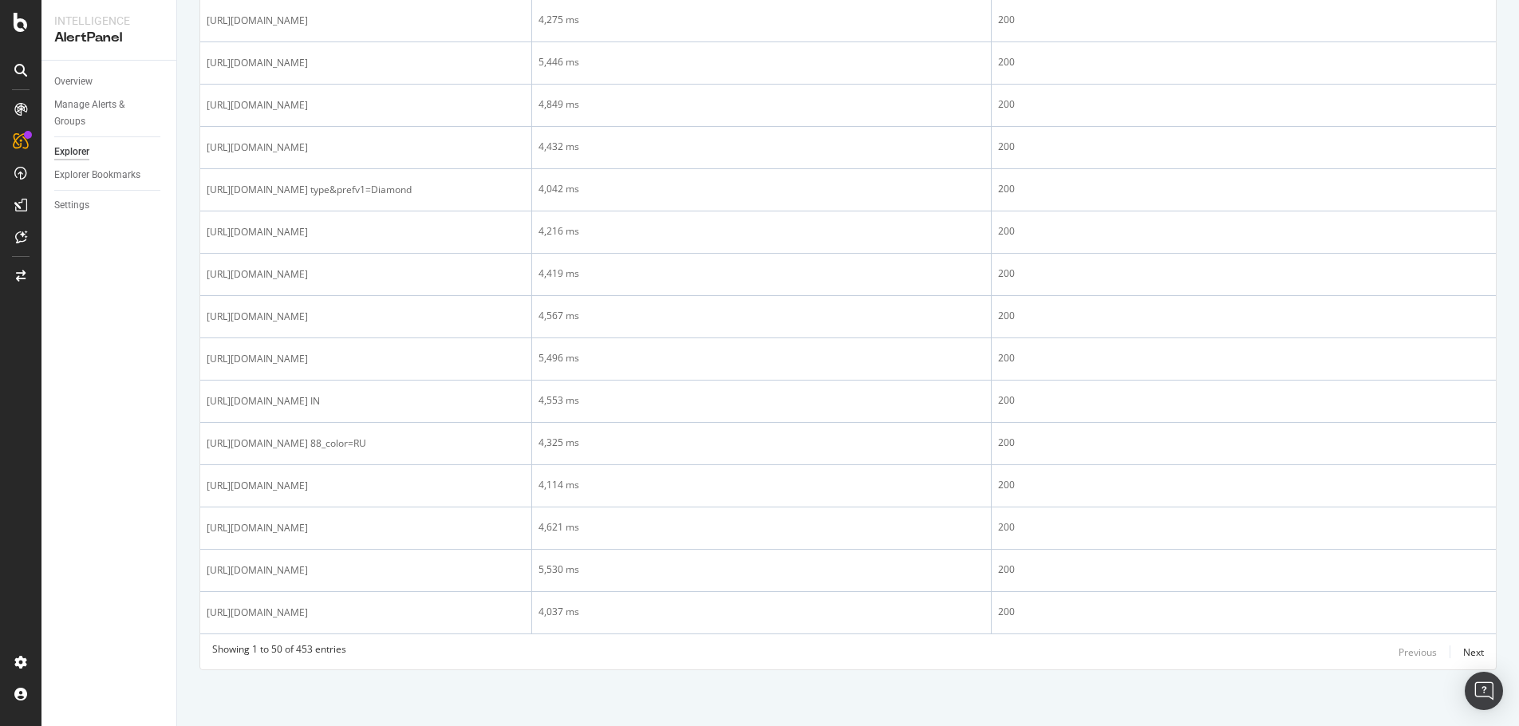
scroll to position [3141, 0]
click at [1464, 651] on div "Next" at bounding box center [1474, 653] width 21 height 14
click at [1472, 649] on div "Next" at bounding box center [1474, 653] width 21 height 14
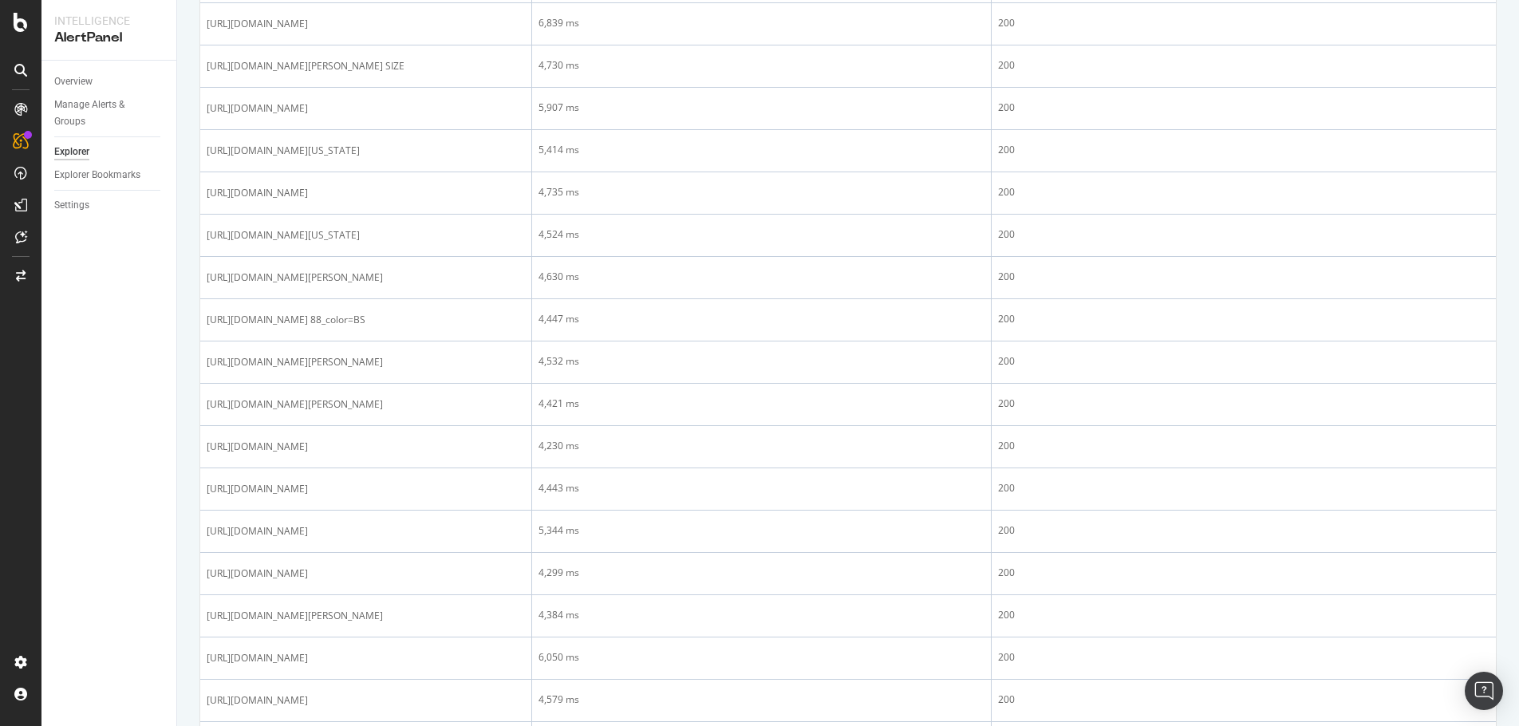
scroll to position [0, 0]
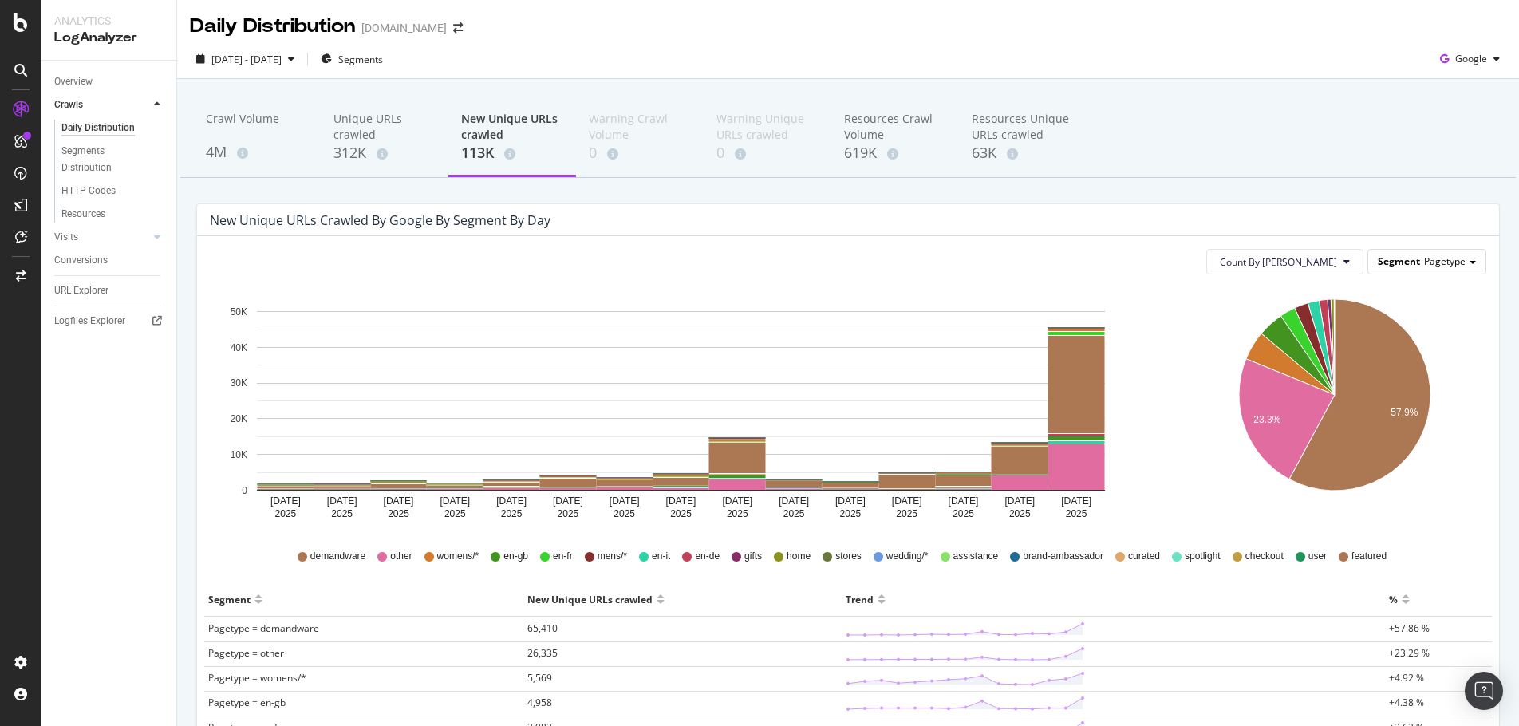
click at [1470, 263] on span at bounding box center [1473, 262] width 6 height 3
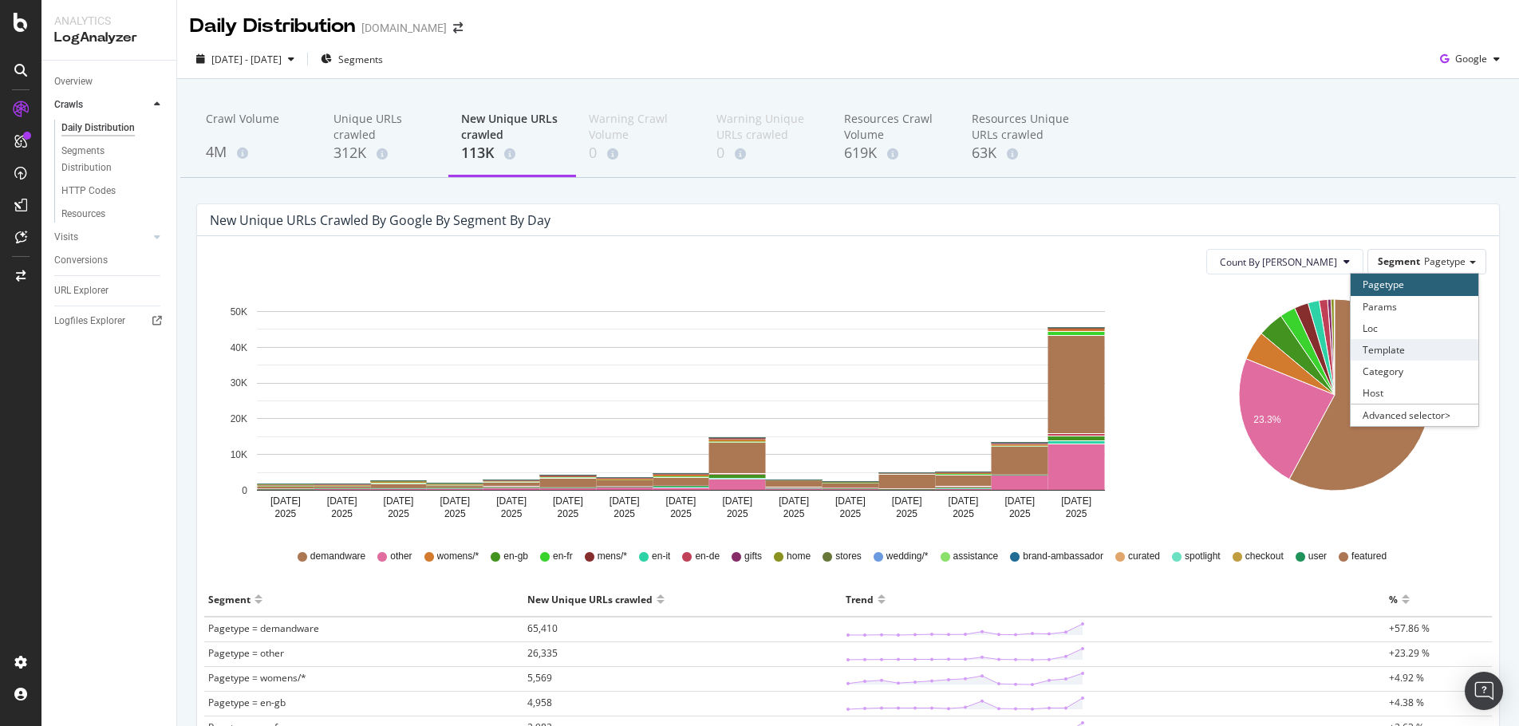
click at [1416, 352] on div "Template" at bounding box center [1415, 350] width 128 height 22
